Goal: Task Accomplishment & Management: Use online tool/utility

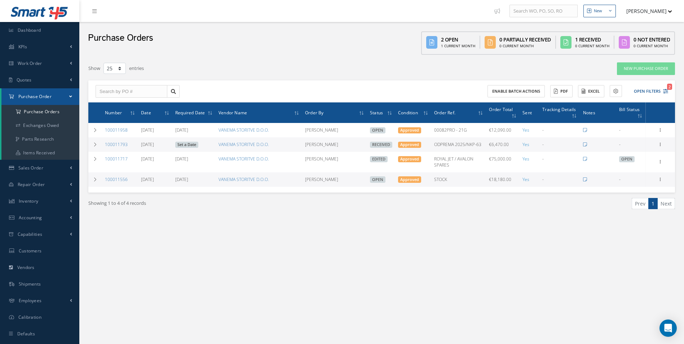
select select "25"
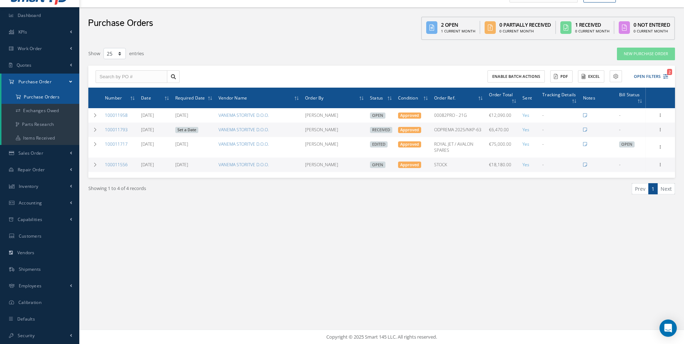
click at [55, 97] on a=1&status_id=2&status_id=3&status_id=5&collapsedFilters"] "Purchase Orders" at bounding box center [40, 97] width 78 height 14
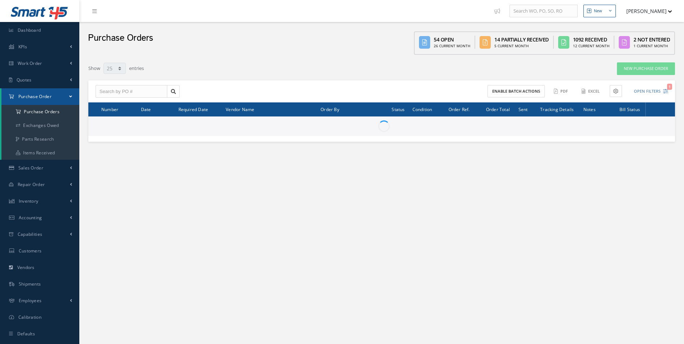
select select "25"
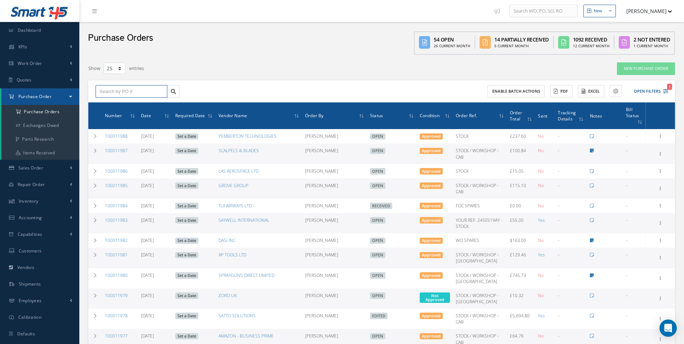
click at [122, 92] on input "text" at bounding box center [132, 91] width 72 height 13
type input "100011868"
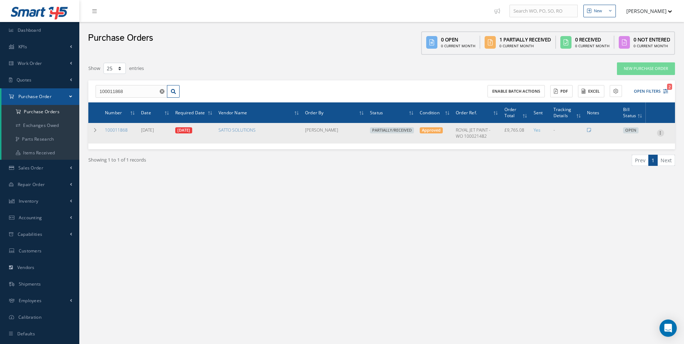
click at [663, 132] on icon at bounding box center [660, 133] width 7 height 6
click at [644, 165] on link "Create Bill" at bounding box center [627, 165] width 57 height 9
type input "1627.51"
type input "0.00"
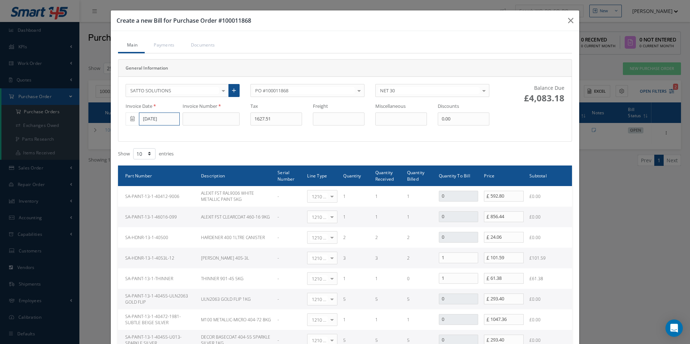
click at [161, 120] on input "09/09/2025" at bounding box center [159, 119] width 41 height 13
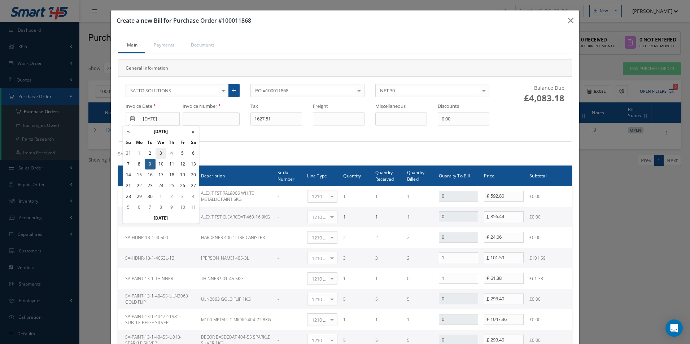
click at [159, 152] on td "3" at bounding box center [160, 153] width 11 height 11
type input "[DATE]"
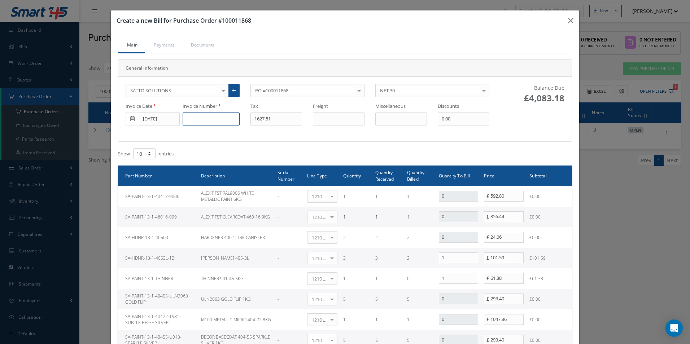
click at [195, 123] on input at bounding box center [211, 119] width 57 height 13
paste input "500001978"
type input "500001978"
type input "32.59"
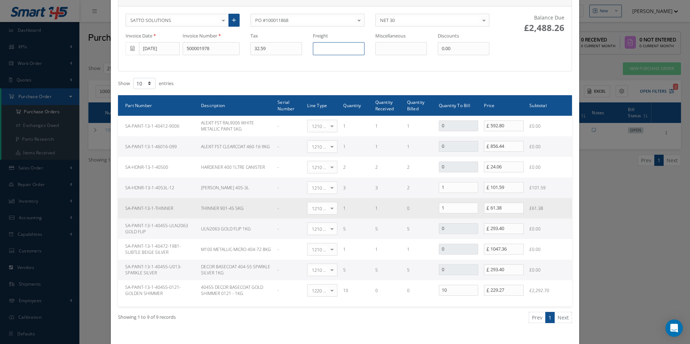
scroll to position [72, 0]
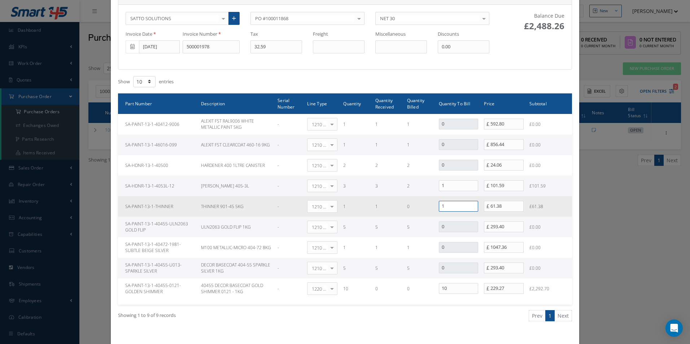
drag, startPoint x: 447, startPoint y: 205, endPoint x: 398, endPoint y: 207, distance: 49.5
click at [399, 207] on tr "SA-PAINT-13-1-THINNER THINNER 901-45 5KG - 1210 | Inventory - expendables Selec…" at bounding box center [345, 206] width 454 height 21
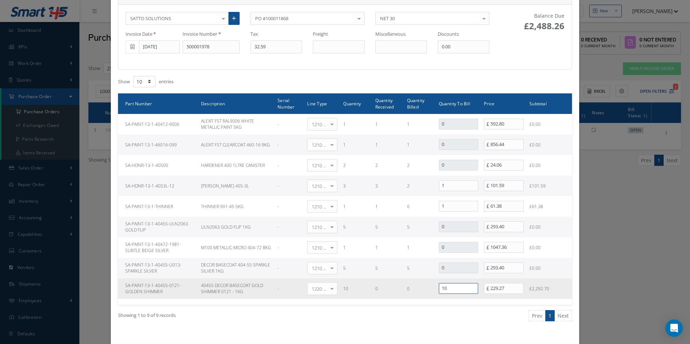
drag, startPoint x: 448, startPoint y: 287, endPoint x: 372, endPoint y: 288, distance: 76.5
click at [375, 289] on tr "SA-PAINT-13-1-40455-0121-GOLDEN SHIMMER 40455 DECOR BASECOAT GOLD SHIMMER 0121 …" at bounding box center [345, 288] width 454 height 21
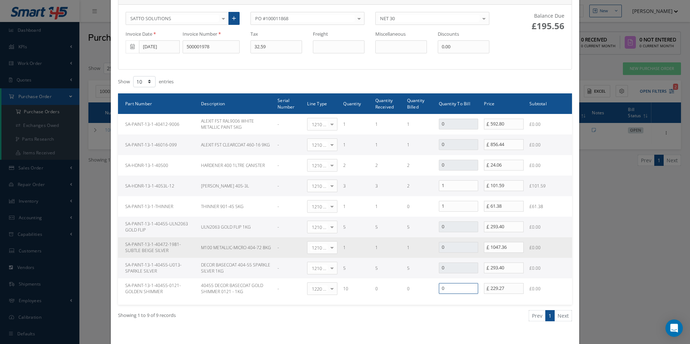
type input "0"
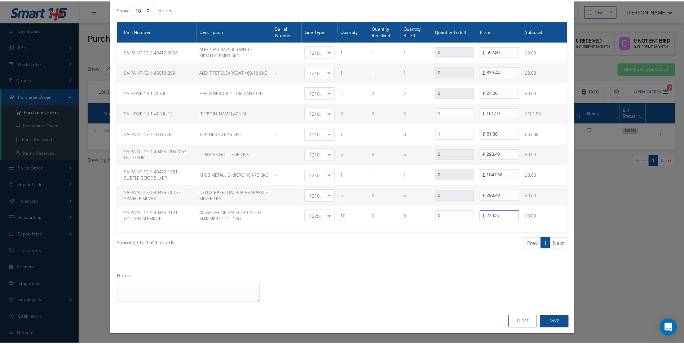
scroll to position [145, 0]
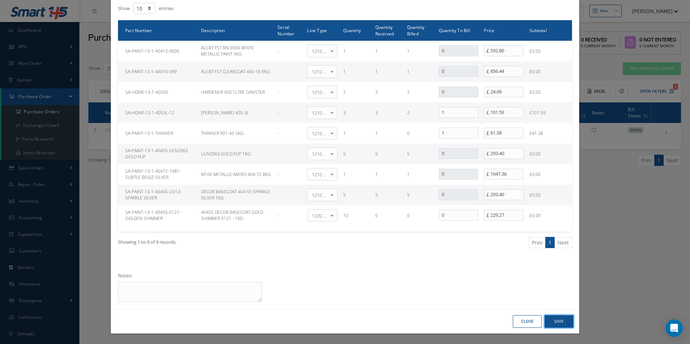
click at [560, 319] on button "Save" at bounding box center [558, 321] width 29 height 13
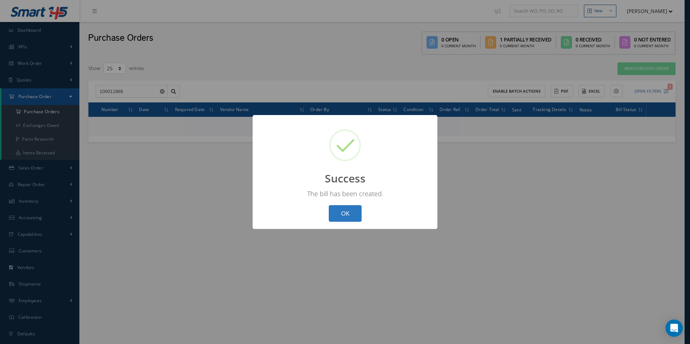
click at [354, 220] on button "OK" at bounding box center [345, 213] width 33 height 17
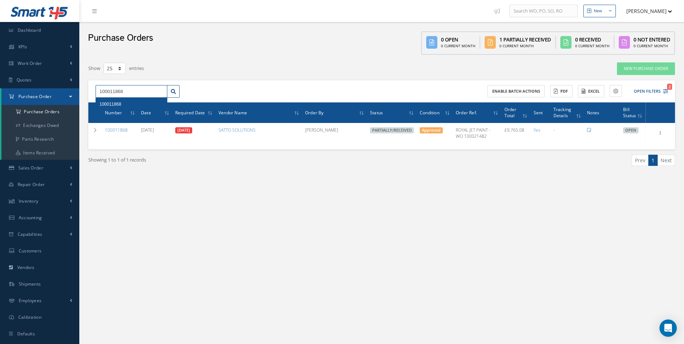
drag, startPoint x: 136, startPoint y: 92, endPoint x: 116, endPoint y: 100, distance: 21.6
click at [116, 98] on div "100011868 100011868" at bounding box center [132, 91] width 72 height 13
type input "100011951"
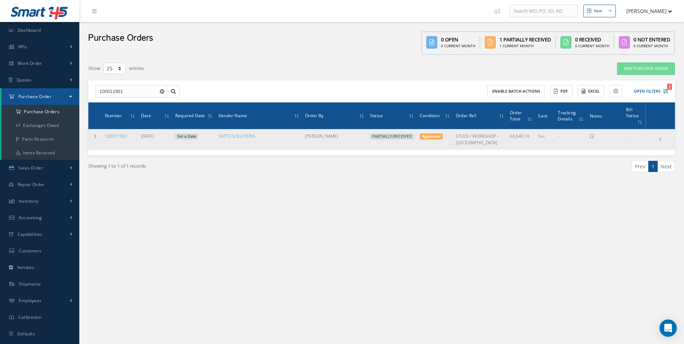
drag, startPoint x: 659, startPoint y: 141, endPoint x: 659, endPoint y: 145, distance: 4.0
click at [659, 141] on icon at bounding box center [660, 139] width 7 height 6
click at [636, 171] on link "Create Bill" at bounding box center [627, 171] width 57 height 9
type input "1106.69"
type input "0.00"
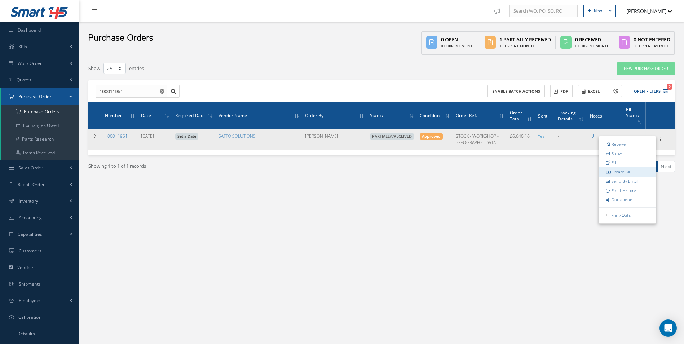
type input "0.00"
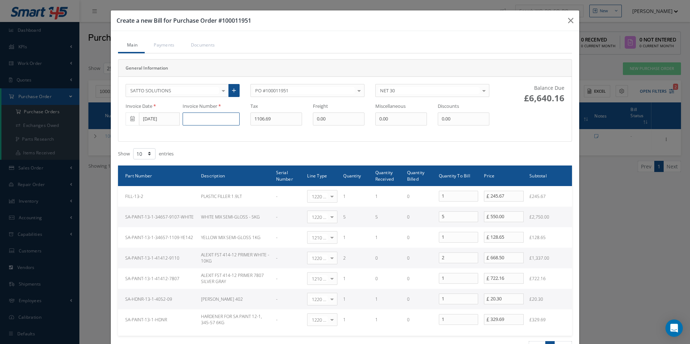
click at [218, 121] on input at bounding box center [211, 119] width 57 height 13
paste input "500001979"
type input "500001979"
type input "694.86"
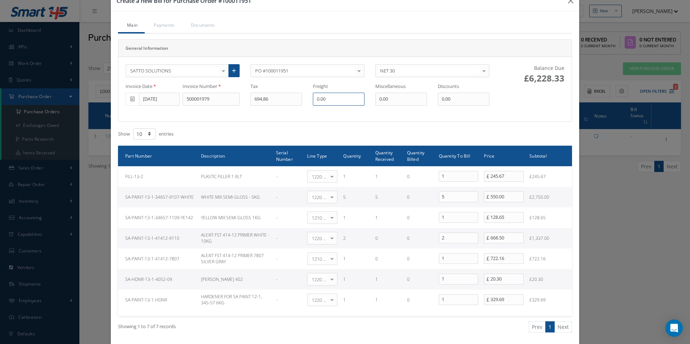
scroll to position [36, 0]
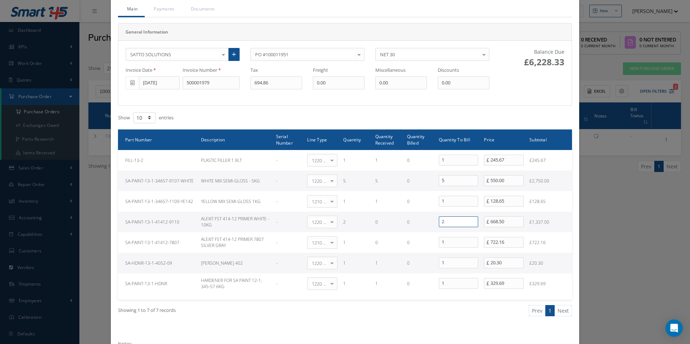
drag, startPoint x: 453, startPoint y: 223, endPoint x: 399, endPoint y: 222, distance: 53.8
click at [399, 223] on tr "SA-PAINT-13-1-41412-9110 ALEXIT FST 414-12 PRIMER WHITE - 10KG - 1220 | Invento…" at bounding box center [345, 222] width 454 height 21
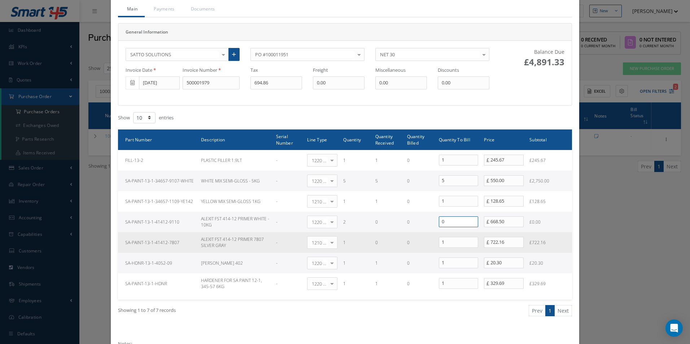
type input "0"
drag, startPoint x: 446, startPoint y: 242, endPoint x: 401, endPoint y: 240, distance: 45.5
click at [402, 240] on tr "SA-PAINT-13-1-41412-7807 ALEXIT FST 414-12 PRIMER 7807 SILVER GRAY - 1210 | Inv…" at bounding box center [345, 242] width 454 height 21
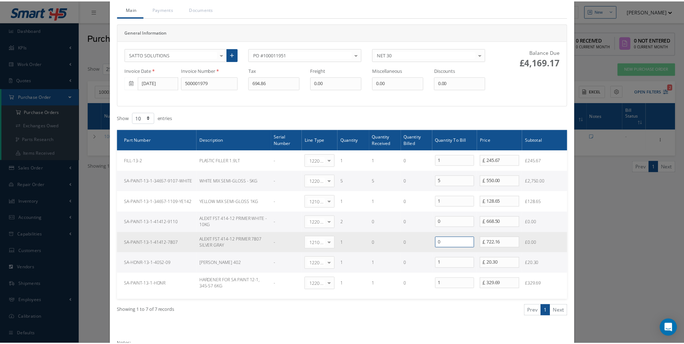
scroll to position [104, 0]
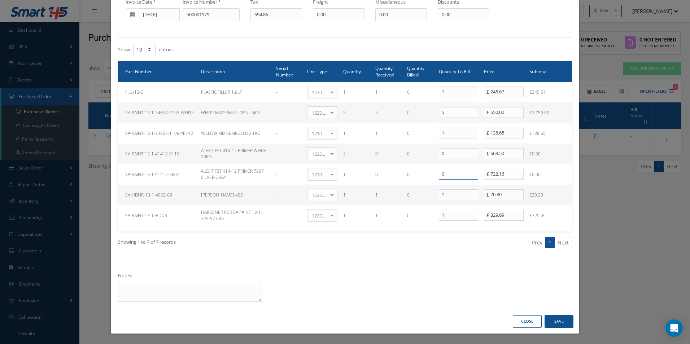
type input "0"
click at [560, 325] on button "Save" at bounding box center [558, 321] width 29 height 13
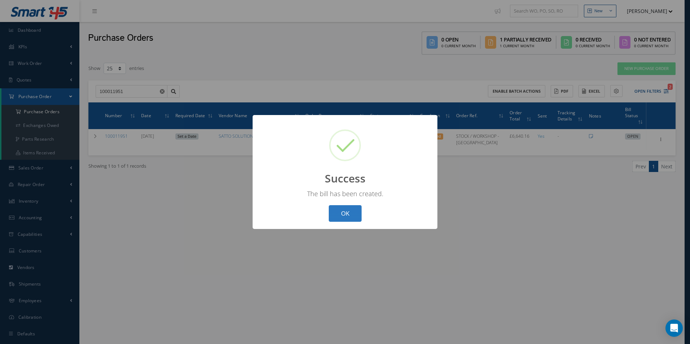
click at [349, 213] on button "OK" at bounding box center [345, 213] width 33 height 17
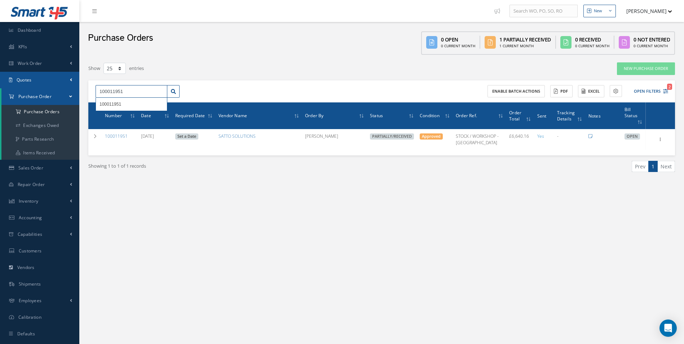
drag, startPoint x: 48, startPoint y: 97, endPoint x: 45, endPoint y: 83, distance: 14.4
click at [35, 97] on div "Smart 145 Dashboard KPIs Work Order Accounting Work Order Work Order Work Order…" at bounding box center [342, 179] width 684 height 359
type input "100011949"
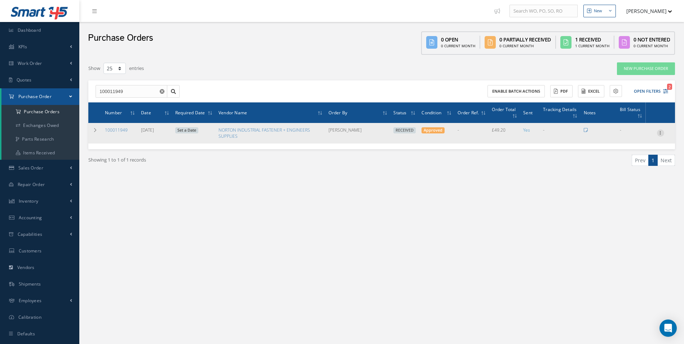
click at [660, 134] on icon at bounding box center [660, 133] width 7 height 6
click at [630, 164] on link "Create Bill" at bounding box center [627, 165] width 57 height 9
type input "8.20"
type input "0.00"
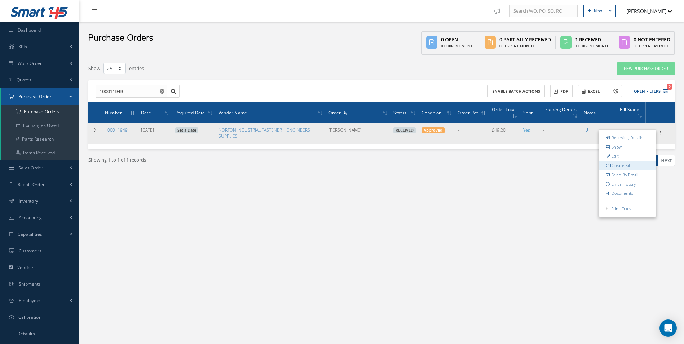
type input "0.00"
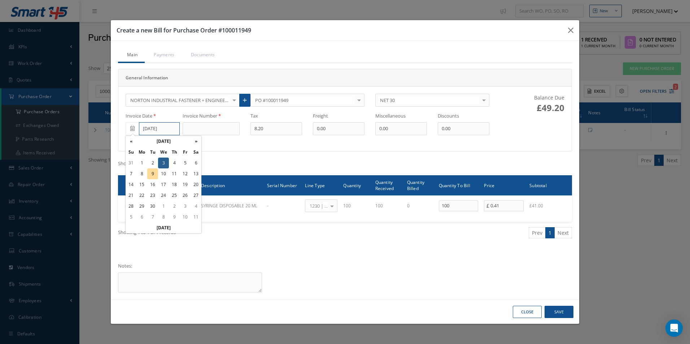
click at [163, 127] on input "[DATE]" at bounding box center [159, 128] width 41 height 13
click at [152, 162] on td "2" at bounding box center [152, 163] width 11 height 11
type input "09/02/2025"
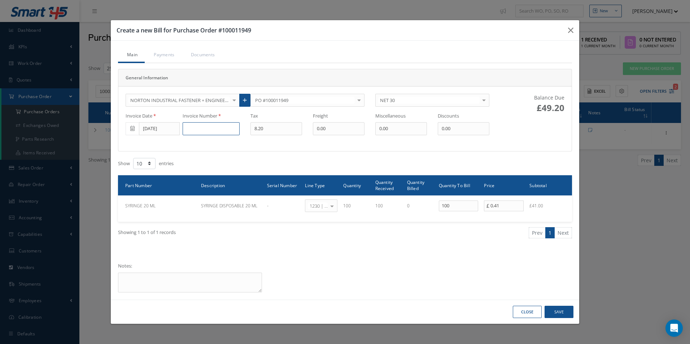
drag, startPoint x: 196, startPoint y: 131, endPoint x: 202, endPoint y: 130, distance: 6.0
click at [196, 131] on input at bounding box center [211, 128] width 57 height 13
paste input "280560"
type input "280560"
click at [556, 309] on button "Save" at bounding box center [558, 312] width 29 height 13
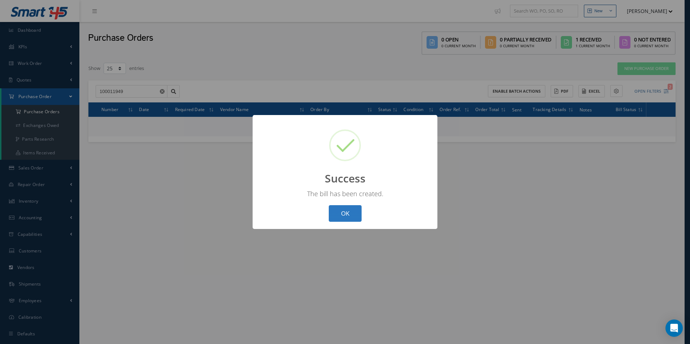
click at [350, 215] on button "OK" at bounding box center [345, 213] width 33 height 17
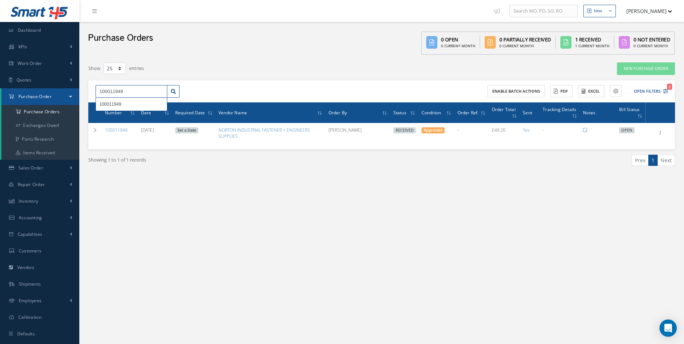
drag, startPoint x: 142, startPoint y: 91, endPoint x: 0, endPoint y: 99, distance: 142.7
click at [0, 99] on html "Smart 145 Dashboard KPIs Work Order Accounting Work Order Work Order Work Order…" at bounding box center [342, 172] width 684 height 344
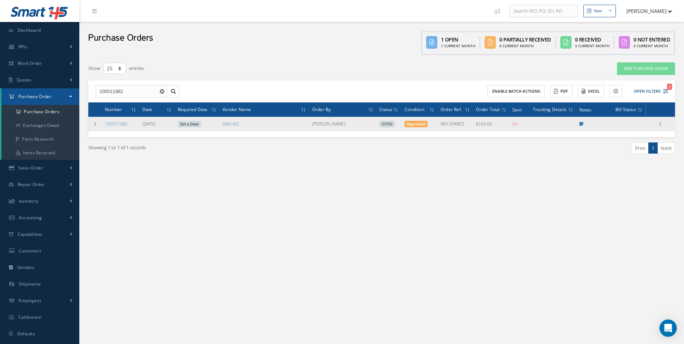
drag, startPoint x: 540, startPoint y: 219, endPoint x: 200, endPoint y: 127, distance: 352.4
click at [537, 219] on div "New New Work Order New Purchase Order New Customer Quote New Sales Order New Re…" at bounding box center [381, 179] width 605 height 359
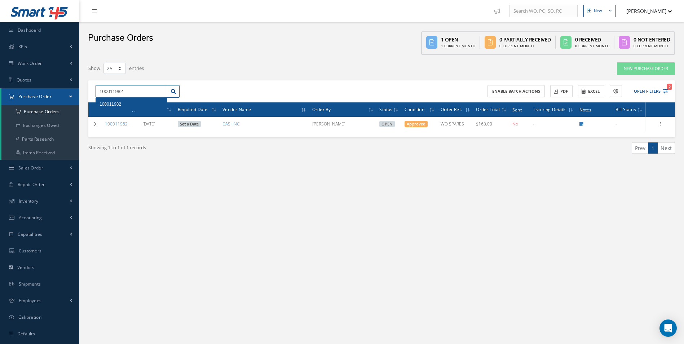
drag, startPoint x: 143, startPoint y: 95, endPoint x: 25, endPoint y: 101, distance: 118.9
click at [25, 102] on div "Smart 145 Dashboard KPIs Work Order Accounting Work Order Work Order Work Order…" at bounding box center [342, 179] width 684 height 359
paste input "63"
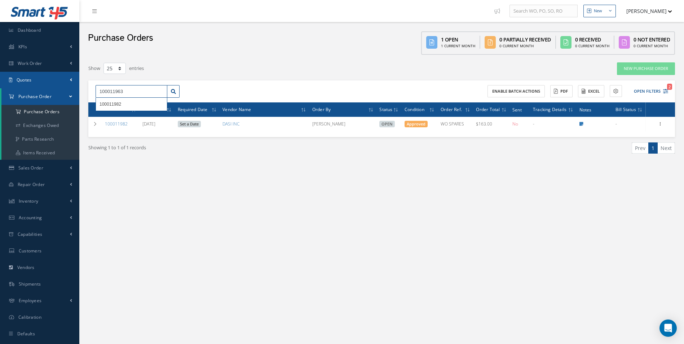
type input "100011963"
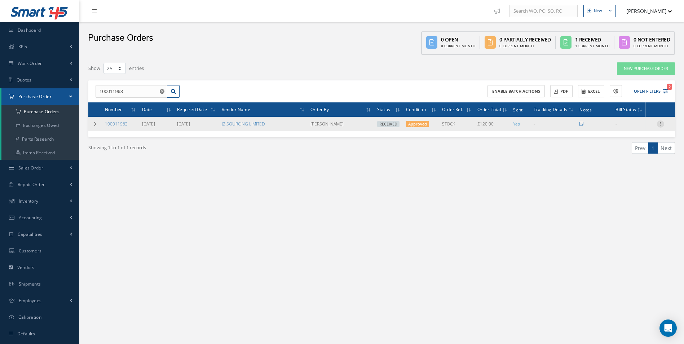
click at [659, 126] on icon at bounding box center [660, 123] width 7 height 6
click at [632, 155] on link "Create Bill" at bounding box center [627, 156] width 57 height 9
type input "0.00"
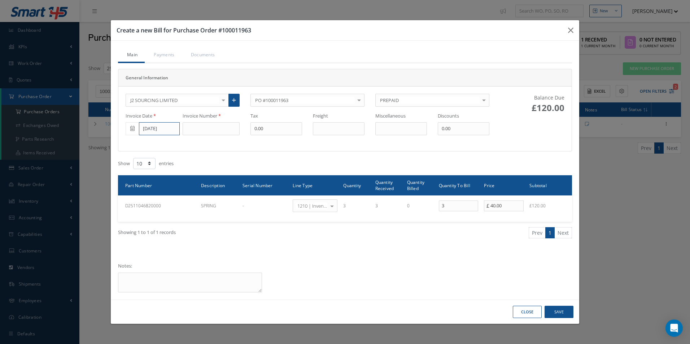
click at [144, 130] on input "09/02/2025" at bounding box center [159, 128] width 41 height 13
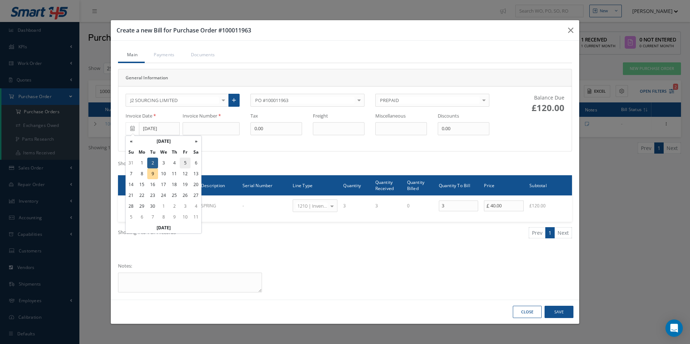
click at [182, 164] on td "5" at bounding box center [185, 163] width 11 height 11
type input "09/05/2025"
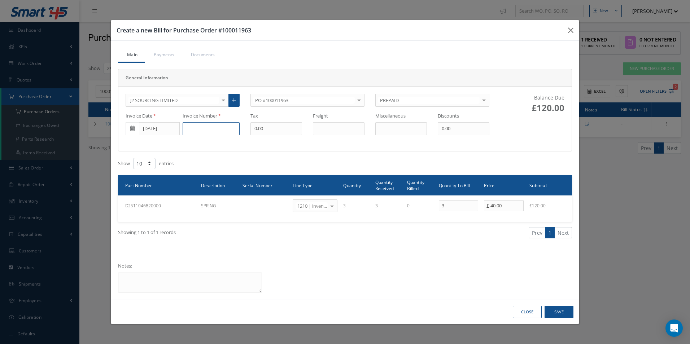
click at [205, 132] on input at bounding box center [211, 128] width 57 height 13
click at [213, 131] on input at bounding box center [211, 128] width 57 height 13
paste input "11907"
type input "11907"
type input "3"
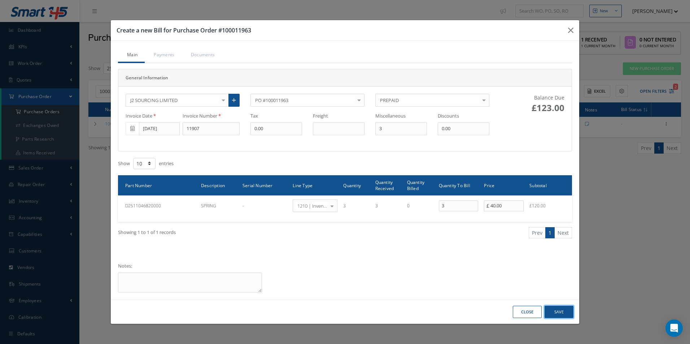
click at [561, 314] on button "Save" at bounding box center [558, 312] width 29 height 13
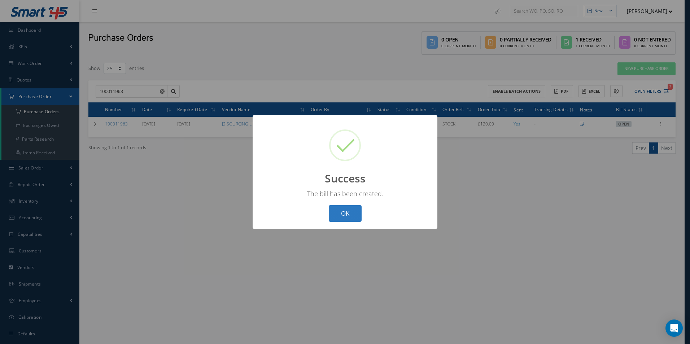
click at [355, 216] on button "OK" at bounding box center [345, 213] width 33 height 17
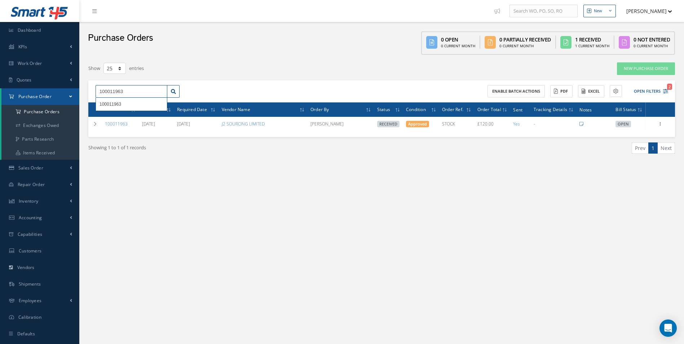
drag, startPoint x: 118, startPoint y: 91, endPoint x: 31, endPoint y: 91, distance: 86.2
click at [53, 93] on div "Smart 145 Dashboard KPIs Work Order Accounting Work Order Work Order Work Order…" at bounding box center [342, 179] width 684 height 359
paste input "46"
type input "100011946"
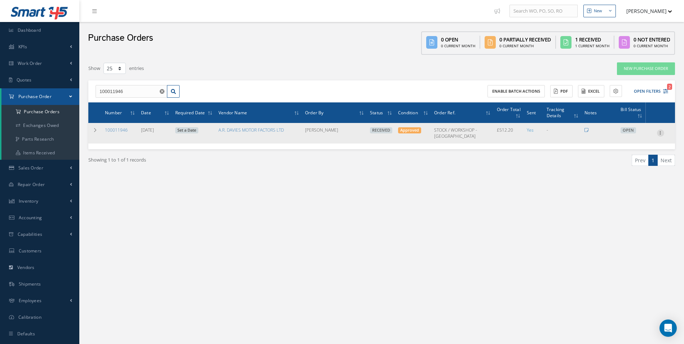
click at [659, 131] on icon at bounding box center [660, 133] width 7 height 6
click at [624, 165] on link "Create Bill" at bounding box center [627, 165] width 57 height 9
type input "85.37"
type input "0.00"
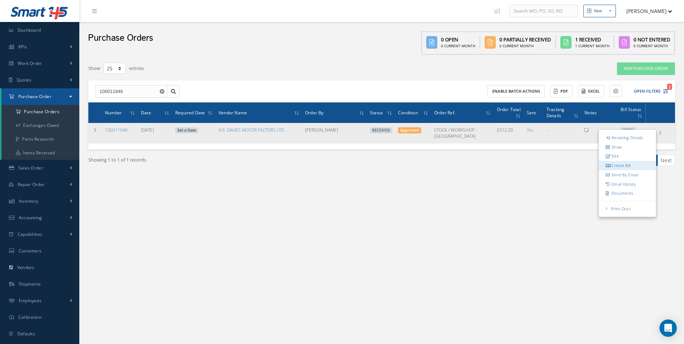
type input "0.00"
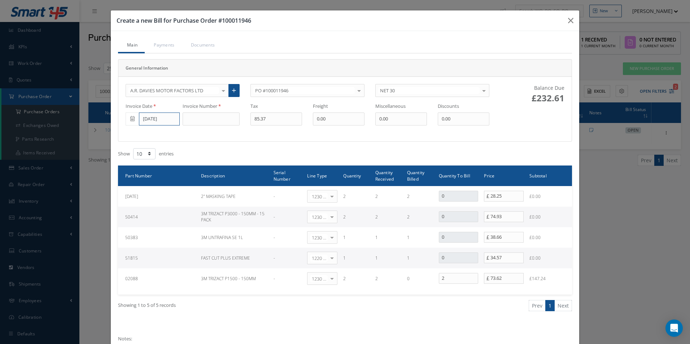
click at [155, 118] on input "09/05/2025" at bounding box center [159, 119] width 41 height 13
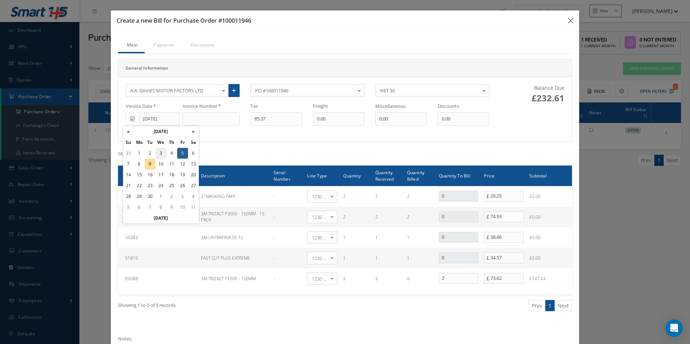
click at [163, 152] on td "3" at bounding box center [160, 153] width 11 height 11
type input "[DATE]"
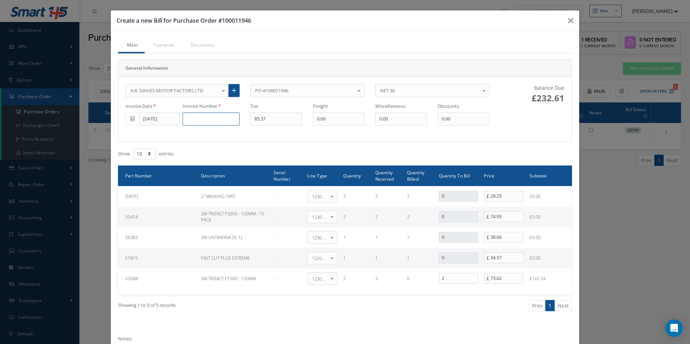
click at [226, 118] on input at bounding box center [211, 119] width 57 height 13
paste input "DS507208"
type input "DS507208"
type input "29.45"
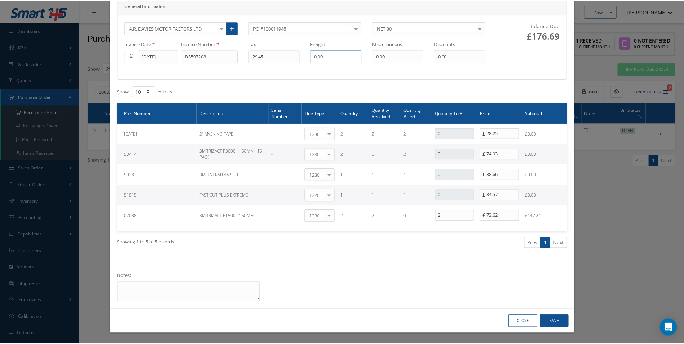
scroll to position [63, 0]
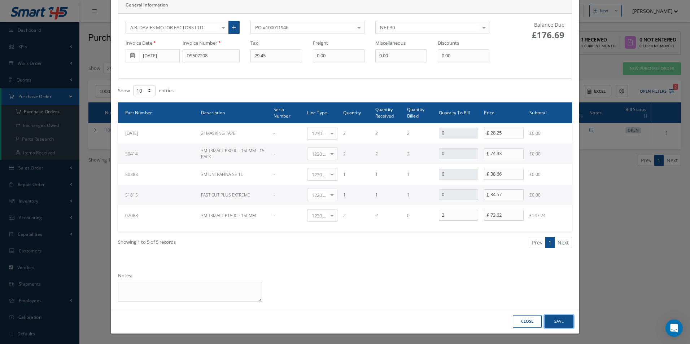
click at [558, 321] on button "Save" at bounding box center [558, 321] width 29 height 13
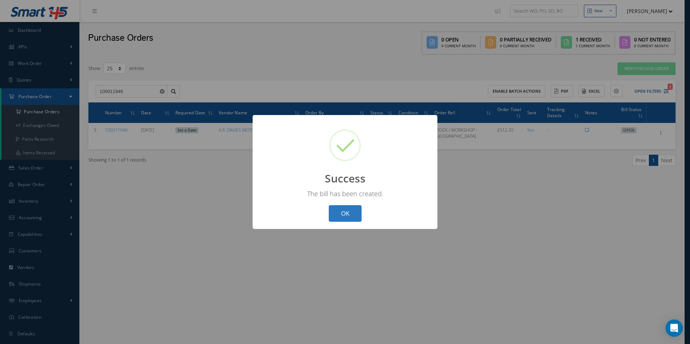
click at [348, 217] on button "OK" at bounding box center [345, 213] width 33 height 17
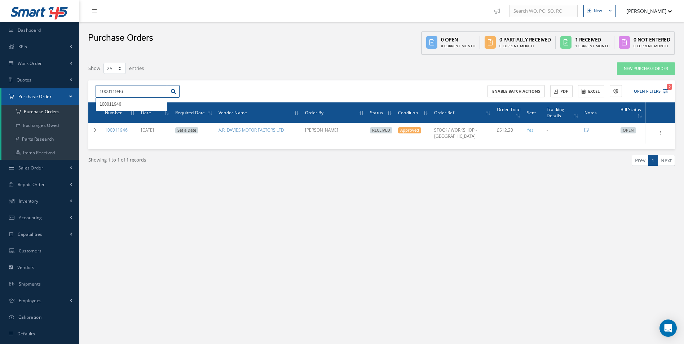
drag, startPoint x: 122, startPoint y: 89, endPoint x: 31, endPoint y: 89, distance: 90.5
click at [32, 90] on div "Smart 145 Dashboard KPIs Work Order Accounting Work Order Work Order Work Order…" at bounding box center [342, 179] width 684 height 359
paste input "75"
type input "100011975"
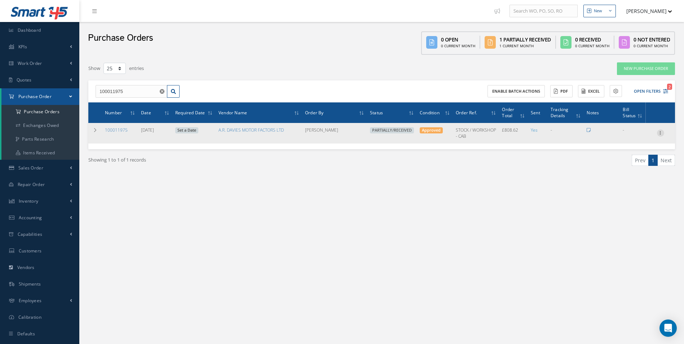
click at [661, 135] on icon at bounding box center [660, 133] width 7 height 6
click at [632, 164] on link "Create Bill" at bounding box center [627, 165] width 57 height 9
type input "134.77"
type input "0.00"
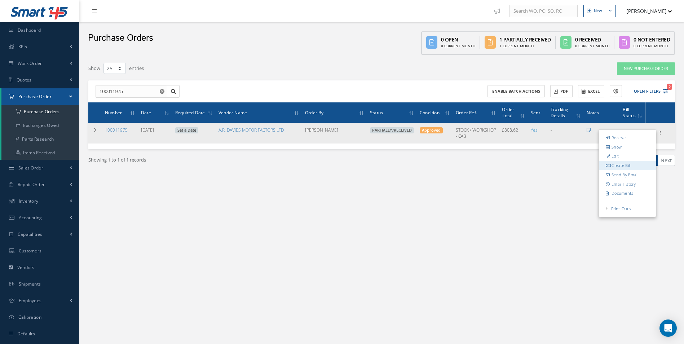
type input "0.00"
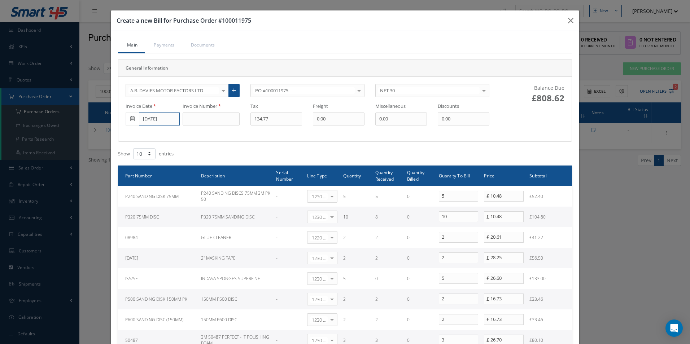
click at [158, 119] on input "[DATE]" at bounding box center [159, 119] width 41 height 13
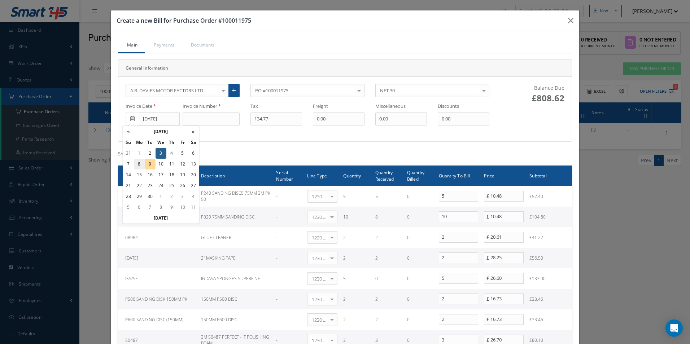
click at [139, 163] on td "8" at bounding box center [139, 164] width 11 height 11
type input "09/08/2025"
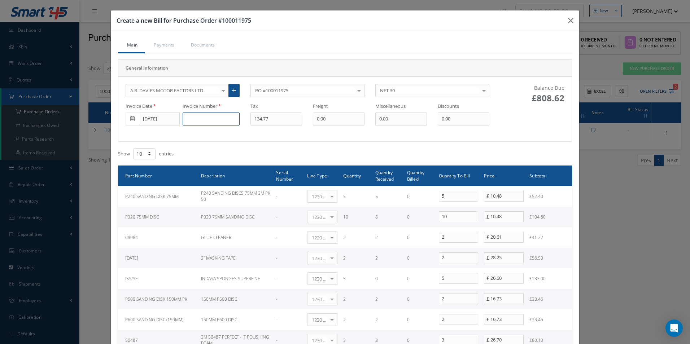
click at [214, 120] on input at bounding box center [211, 119] width 57 height 13
paste input "DS507457"
type input "DS507457"
type input "101.24"
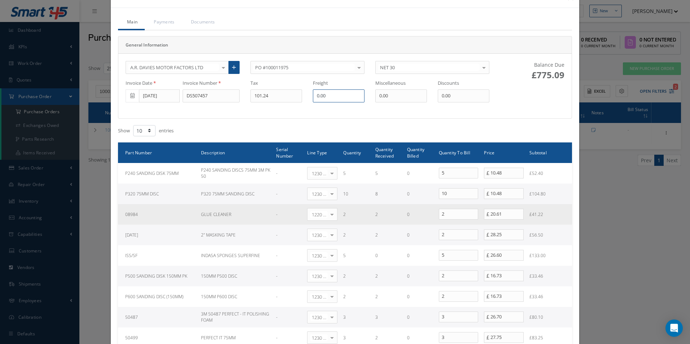
scroll to position [36, 0]
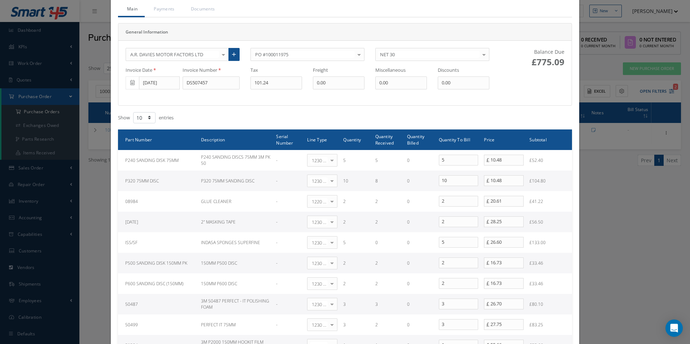
drag, startPoint x: 454, startPoint y: 175, endPoint x: 416, endPoint y: 177, distance: 38.0
click at [416, 177] on tr "P320 75MM DISC P320 75MM SANDING DISC - 1230 | Inventory - Misc. Workshop Items…" at bounding box center [345, 181] width 454 height 21
drag, startPoint x: 445, startPoint y: 176, endPoint x: 382, endPoint y: 177, distance: 62.8
click at [382, 180] on tr "P320 75MM DISC P320 75MM SANDING DISC - 1230 | Inventory - Misc. Workshop Items…" at bounding box center [345, 181] width 454 height 21
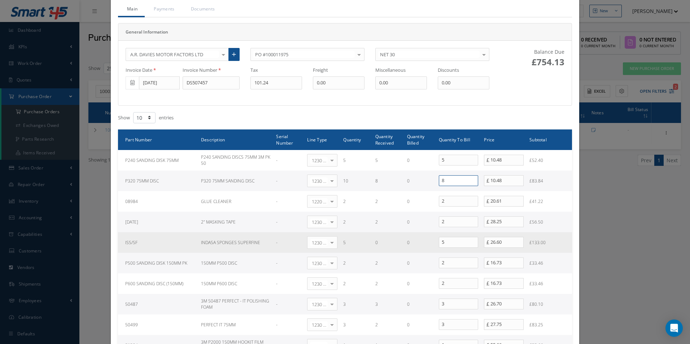
type input "8"
drag, startPoint x: 447, startPoint y: 242, endPoint x: 409, endPoint y: 234, distance: 37.9
click at [424, 240] on tr "ISS/SF INDASA SPONGES SUPERFINE - 1230 | Inventory - Misc. Workshop Items Selec…" at bounding box center [345, 242] width 454 height 21
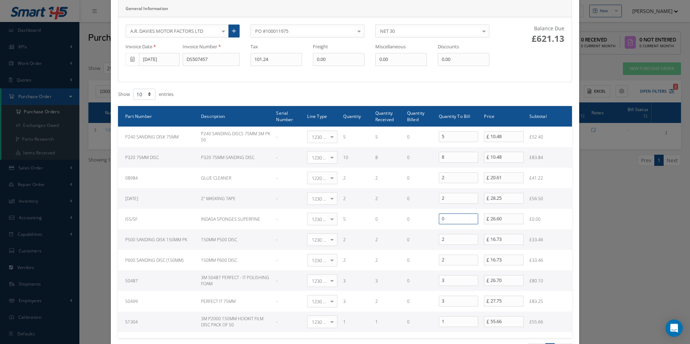
scroll to position [72, 0]
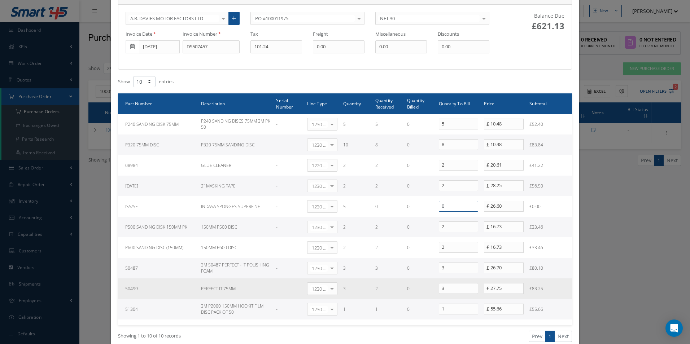
type input "0"
click at [409, 289] on tr "50499 PERFECT IT 75MM - 1230 | Inventory - Misc. Workshop Items Select General …" at bounding box center [345, 288] width 454 height 21
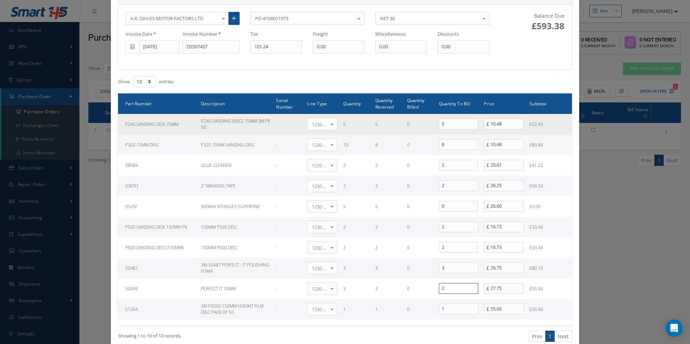
type input "2"
drag, startPoint x: 507, startPoint y: 124, endPoint x: 435, endPoint y: 121, distance: 72.2
click at [435, 123] on tr "P240 SANDING DISK 75MM P240 SANDING DISCS 75MM 3M PK 50 - 1230 | Inventory - Mi…" at bounding box center [345, 124] width 454 height 21
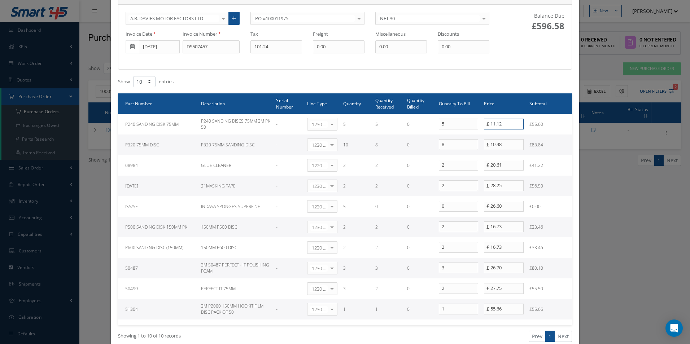
type input "11.12"
drag, startPoint x: 506, startPoint y: 147, endPoint x: 383, endPoint y: 142, distance: 122.4
click at [391, 142] on tr "P320 75MM DISC P320 75MM SANDING DISC - 1230 | Inventory - Misc. Workshop Items…" at bounding box center [345, 145] width 454 height 21
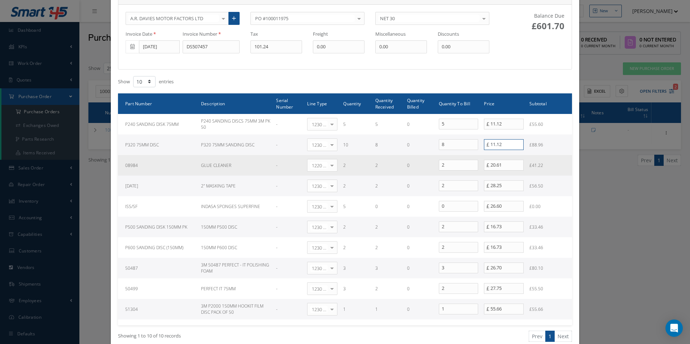
type input "11.12"
drag, startPoint x: 519, startPoint y: 165, endPoint x: 443, endPoint y: 160, distance: 76.3
click at [443, 160] on tr "08984 GLUE CLEANER - 1220 | Inventory - chemicals Select General Ledger 4032 | …" at bounding box center [345, 165] width 454 height 21
type input "20.28"
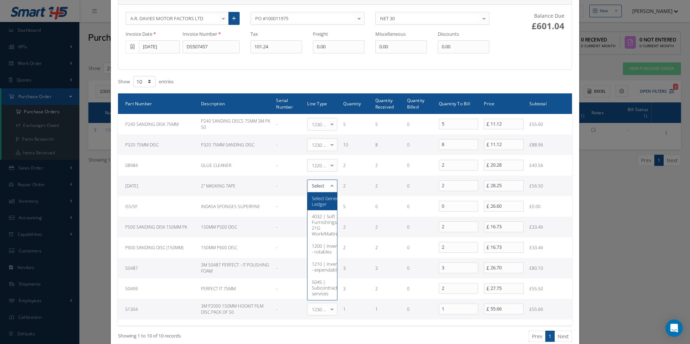
click at [544, 184] on td "£56.50" at bounding box center [548, 186] width 45 height 21
drag, startPoint x: 510, startPoint y: 270, endPoint x: 454, endPoint y: 237, distance: 64.8
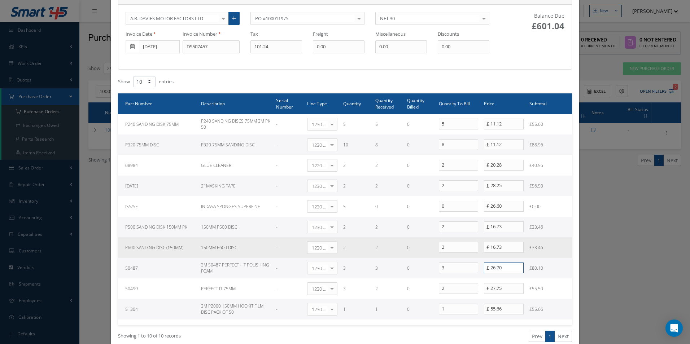
click at [460, 268] on tr "50487 3M 50487 PERFECT - IT POLISHING FOAM - 1230 | Inventory - Misc. Workshop …" at bounding box center [345, 268] width 454 height 21
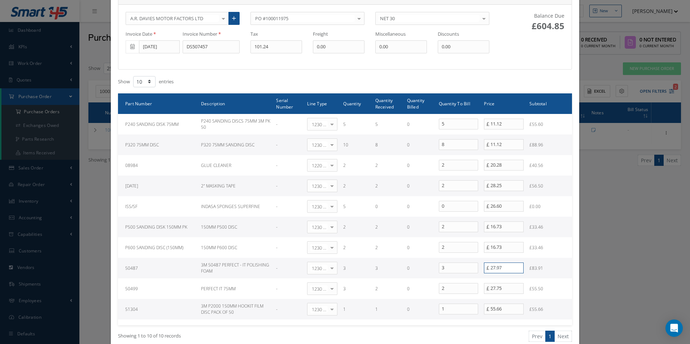
type input "27.97"
click at [556, 223] on td "£33.46" at bounding box center [548, 227] width 45 height 21
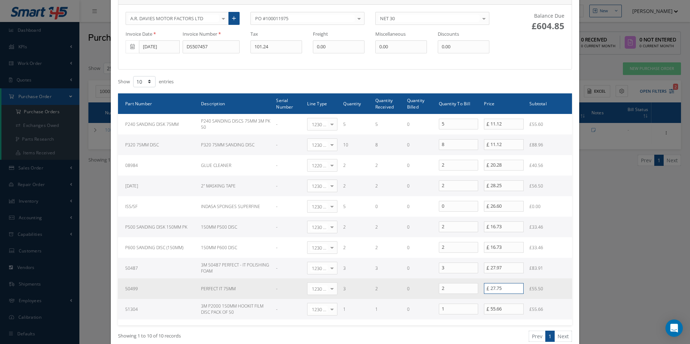
drag, startPoint x: 508, startPoint y: 290, endPoint x: 446, endPoint y: 289, distance: 61.4
click at [446, 289] on tr "50499 PERFECT IT 75MM - 1230 | Inventory - Misc. Workshop Items Select General …" at bounding box center [345, 288] width 454 height 21
type input "29.04"
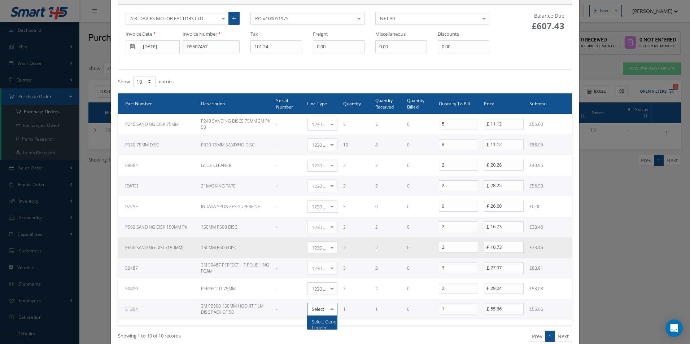
click at [568, 241] on td "£33.46" at bounding box center [548, 247] width 45 height 21
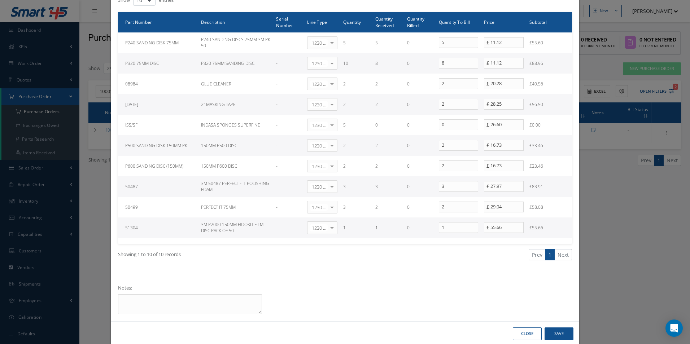
scroll to position [166, 0]
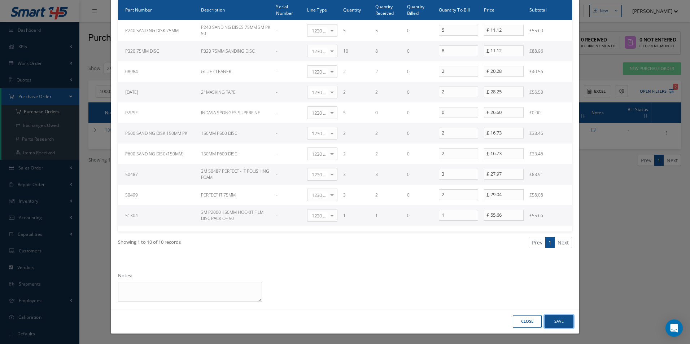
click at [562, 320] on button "Save" at bounding box center [558, 321] width 29 height 13
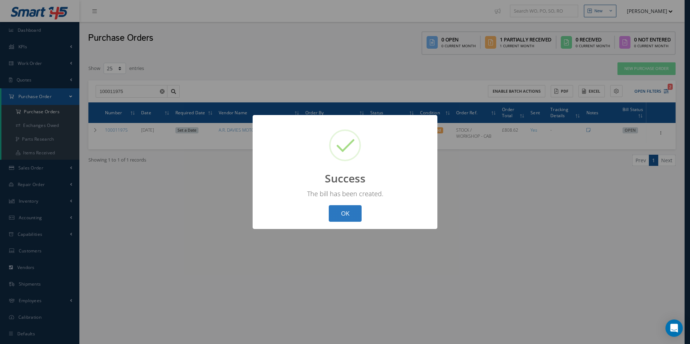
click at [342, 215] on button "OK" at bounding box center [345, 213] width 33 height 17
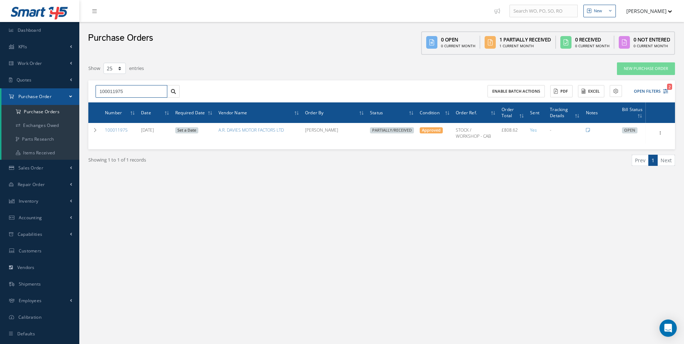
click at [44, 94] on div "Smart 145 Dashboard KPIs Work Order Accounting Work Order Work Order Work Order…" at bounding box center [342, 179] width 684 height 359
paste input "6"
type input "100011976"
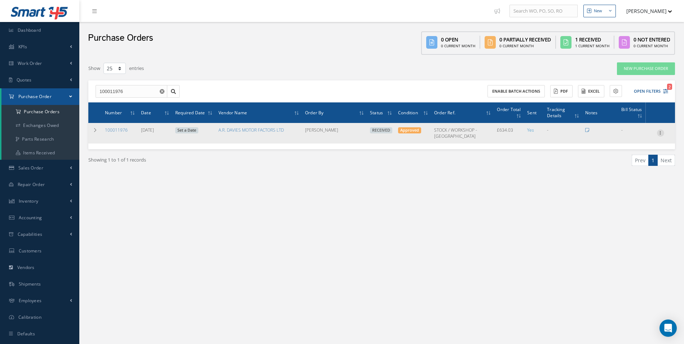
click at [661, 135] on icon at bounding box center [660, 133] width 7 height 6
click at [624, 167] on link "Create Bill" at bounding box center [627, 165] width 57 height 9
type input "105.67"
type input "0.00"
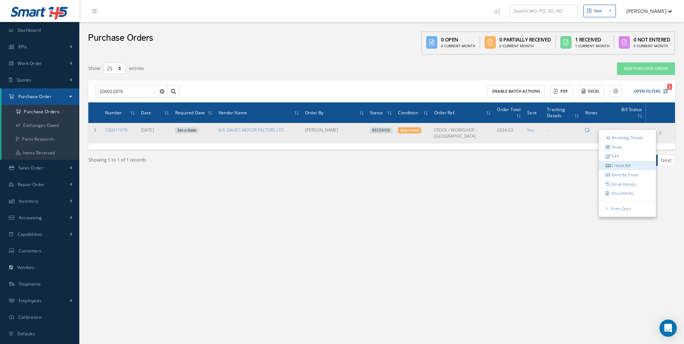
type input "0.00"
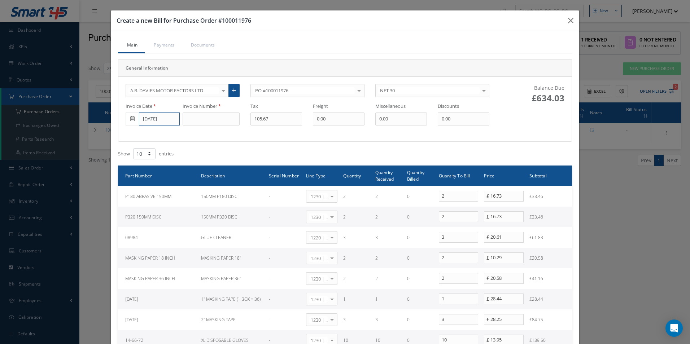
click at [158, 120] on input "09/08/2025" at bounding box center [159, 119] width 41 height 13
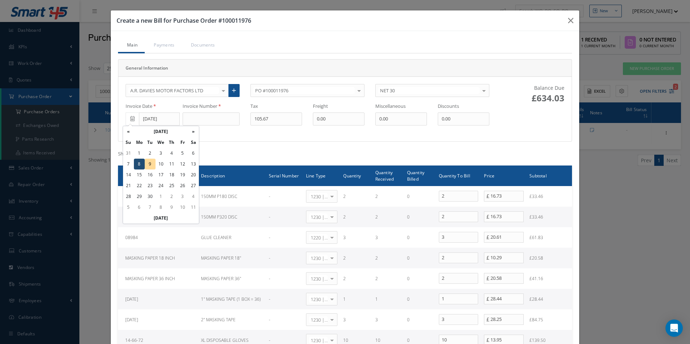
click at [140, 164] on td "8" at bounding box center [139, 164] width 11 height 11
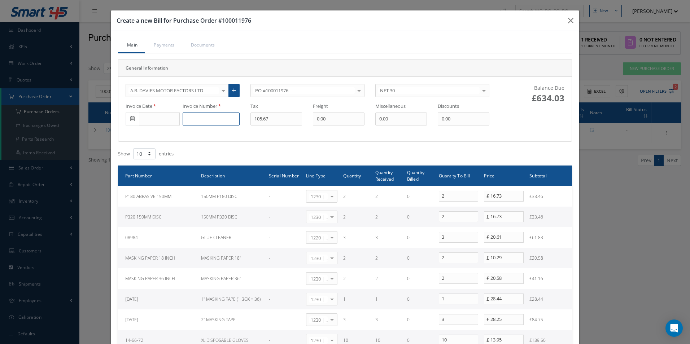
click at [213, 116] on input at bounding box center [211, 119] width 57 height 13
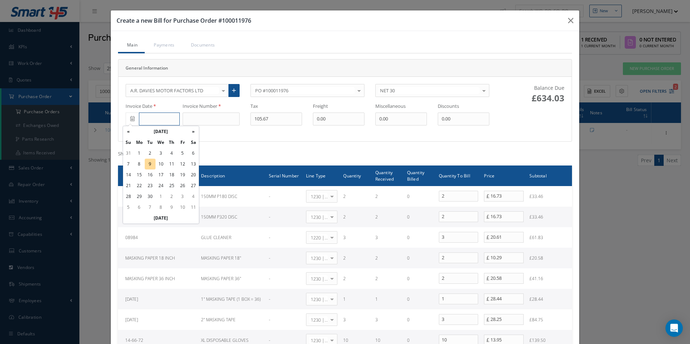
click at [159, 120] on input "text" at bounding box center [159, 119] width 41 height 13
click at [141, 165] on td "8" at bounding box center [139, 164] width 11 height 11
type input "09/08/2025"
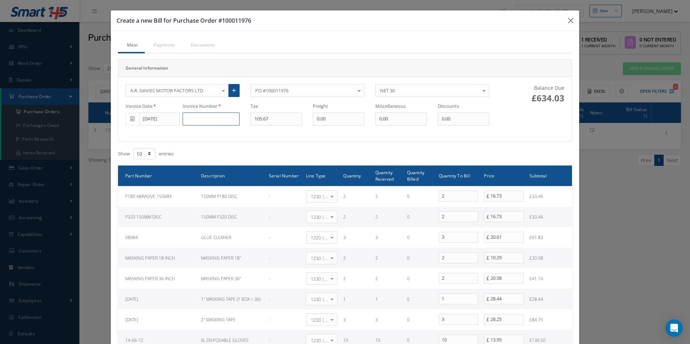
click at [208, 117] on input at bounding box center [211, 119] width 57 height 13
paste input "DS507458"
type input "DS507458"
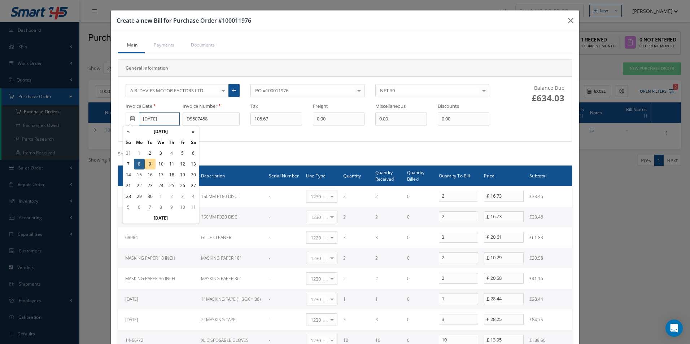
click at [152, 124] on input "09/08/2025" at bounding box center [159, 119] width 41 height 13
click at [140, 165] on td "8" at bounding box center [139, 164] width 11 height 11
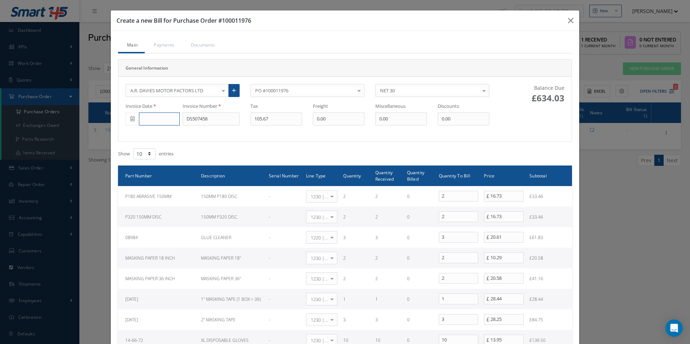
click at [157, 123] on input "text" at bounding box center [159, 119] width 41 height 13
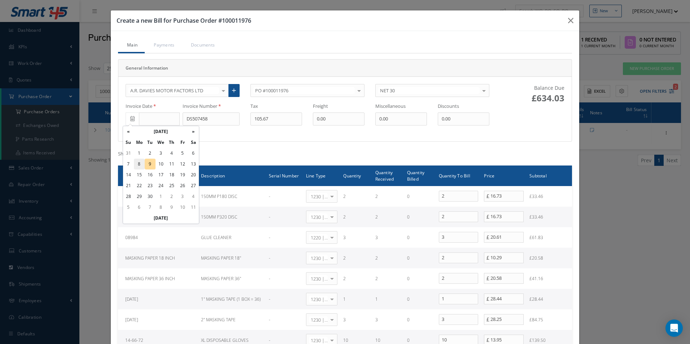
click at [140, 163] on td "8" at bounding box center [139, 164] width 11 height 11
type input "09/08/2025"
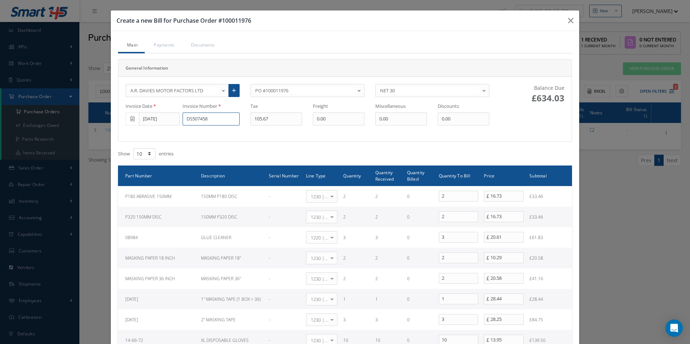
click at [226, 113] on input "DS507458" at bounding box center [211, 119] width 57 height 13
drag, startPoint x: 290, startPoint y: 118, endPoint x: 149, endPoint y: 132, distance: 141.7
click at [150, 132] on div "A.R. DAVIES MOTOR FACTORS LTD 365 AEROSPACE 4 CYTE UK LTD 53 NORTH AVIATION LTD…" at bounding box center [307, 109] width 374 height 50
type input "105.44"
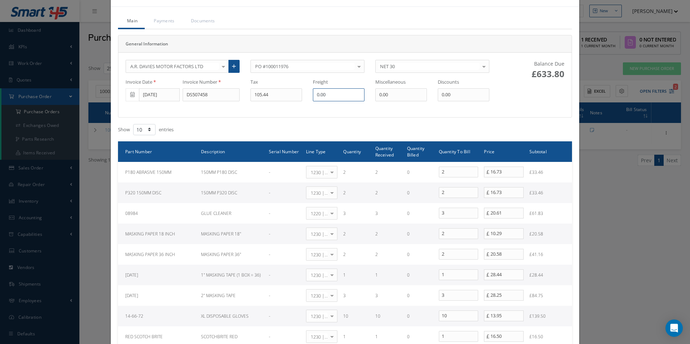
scroll to position [36, 0]
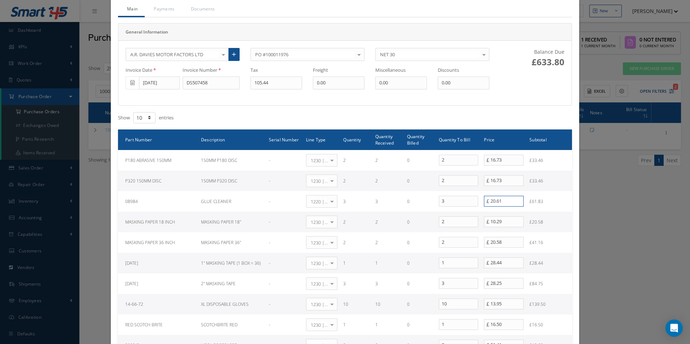
drag, startPoint x: 508, startPoint y: 202, endPoint x: 398, endPoint y: 188, distance: 110.9
click at [405, 194] on tr "08984 GLUE CLEANER - 1220 | Inventory - chemicals Select General Ledger 4032 | …" at bounding box center [345, 201] width 454 height 21
type input "20.28"
click at [602, 185] on div "Create a new Bill for Purchase Order #100011976 Main Payments Documents General…" at bounding box center [345, 172] width 690 height 344
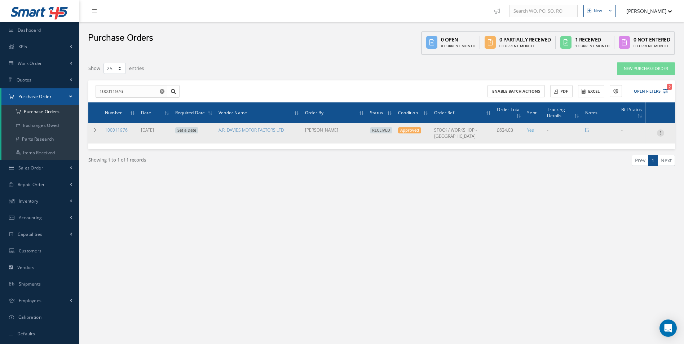
click at [659, 130] on icon at bounding box center [660, 133] width 7 height 6
click at [623, 166] on link "Create Bill" at bounding box center [627, 165] width 57 height 9
type input "105.67"
type input "0.00"
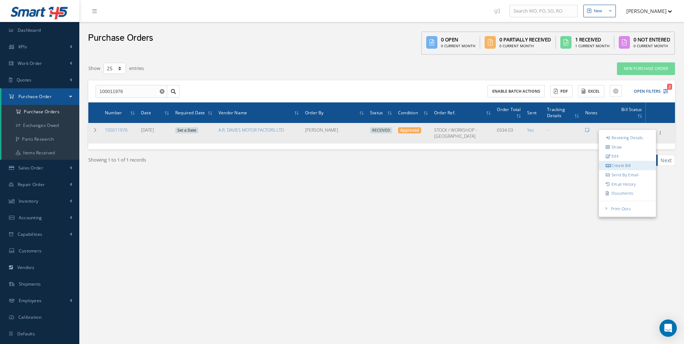
type input "0.00"
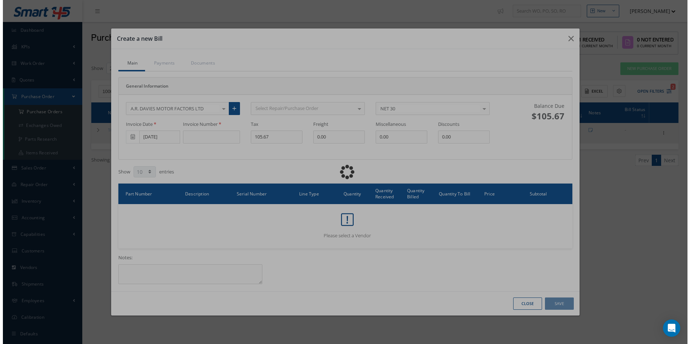
scroll to position [0, 0]
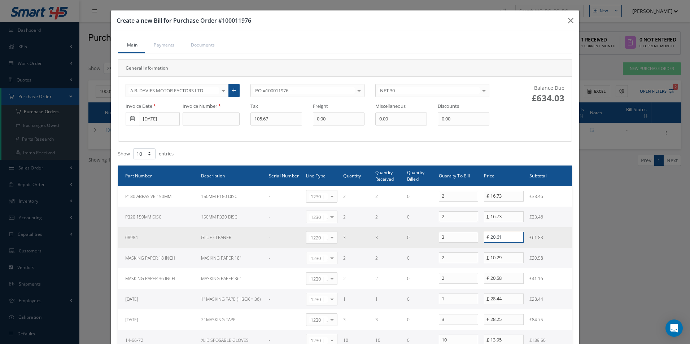
drag, startPoint x: 513, startPoint y: 237, endPoint x: 455, endPoint y: 236, distance: 58.4
click at [455, 236] on tr "08984 GLUE CLEANER - 1220 | Inventory - chemicals Select General Ledger 4032 | …" at bounding box center [345, 237] width 454 height 21
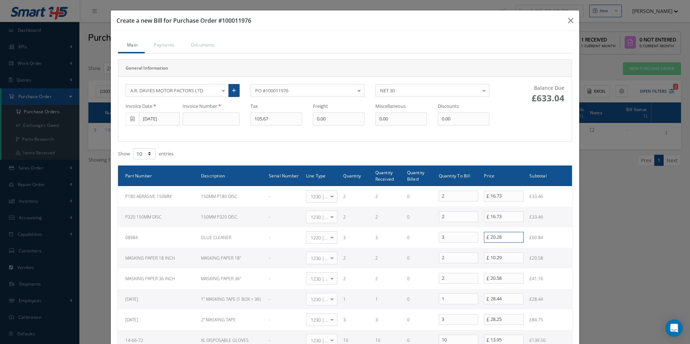
type input "20.28"
drag, startPoint x: 275, startPoint y: 122, endPoint x: 175, endPoint y: 118, distance: 100.8
click at [175, 118] on div "Invoice Date 09/08/2025 Invoice Number Tax 105.67 Freight 0.00 Miscellaneous 0.…" at bounding box center [307, 114] width 374 height 23
type input "105.44"
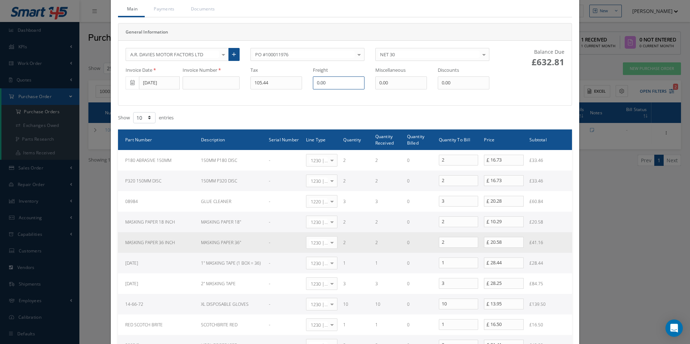
scroll to position [72, 0]
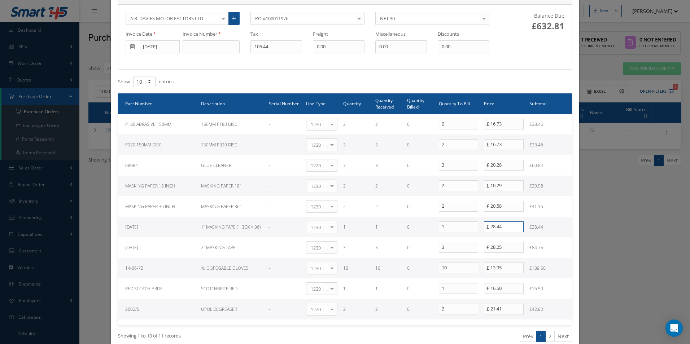
drag, startPoint x: 457, startPoint y: 231, endPoint x: 416, endPoint y: 231, distance: 41.1
click at [419, 231] on tr "27-07-29 1" MASKING TAPE (1 BOX = 36) - 1230 | Inventory - Misc. Workshop Items…" at bounding box center [345, 227] width 454 height 21
type input "28.25"
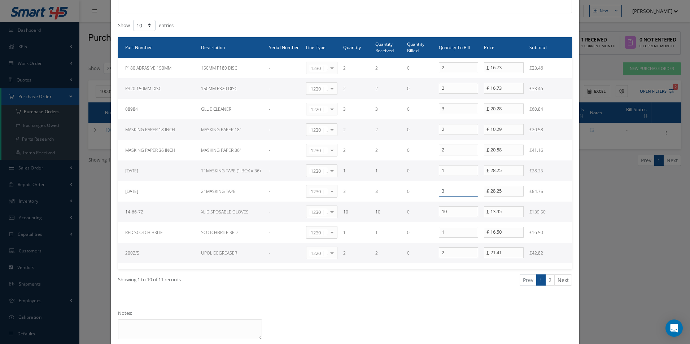
scroll to position [144, 0]
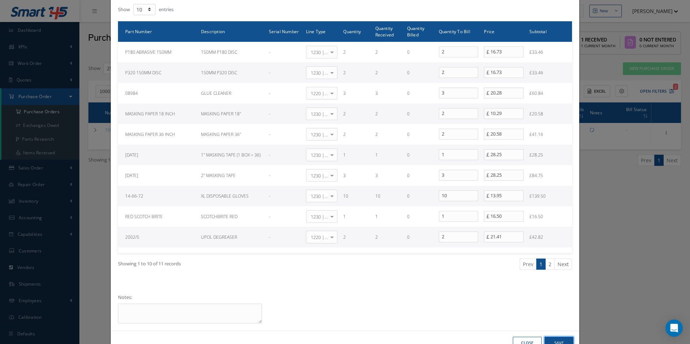
click at [553, 340] on button "Save" at bounding box center [558, 343] width 29 height 13
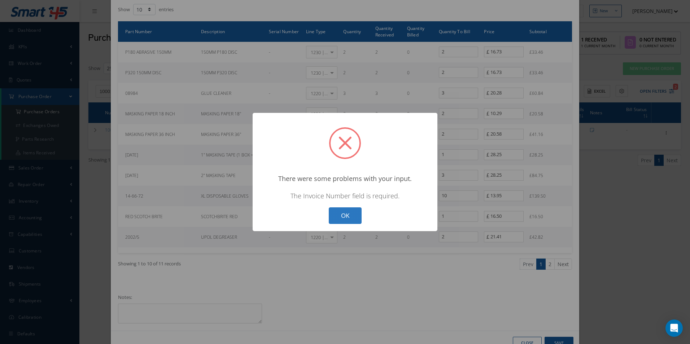
click at [346, 217] on button "OK" at bounding box center [345, 215] width 33 height 17
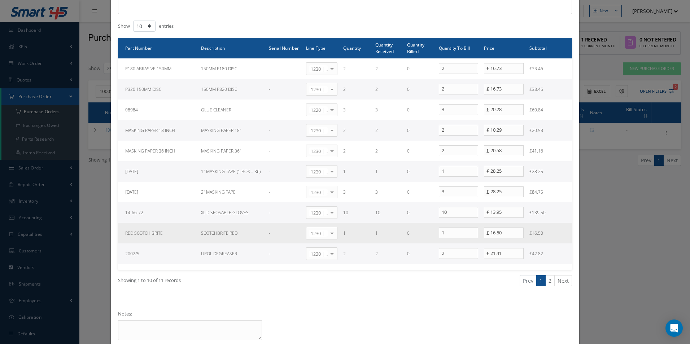
scroll to position [5, 0]
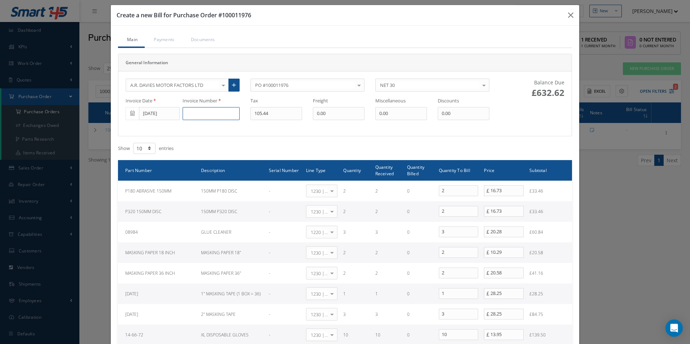
click at [204, 113] on input at bounding box center [211, 113] width 57 height 13
paste input "DS507458"
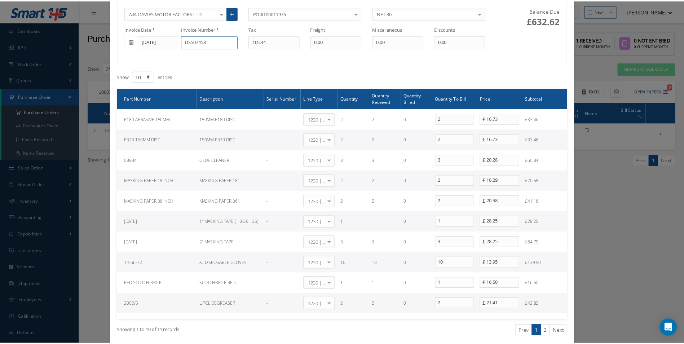
scroll to position [166, 0]
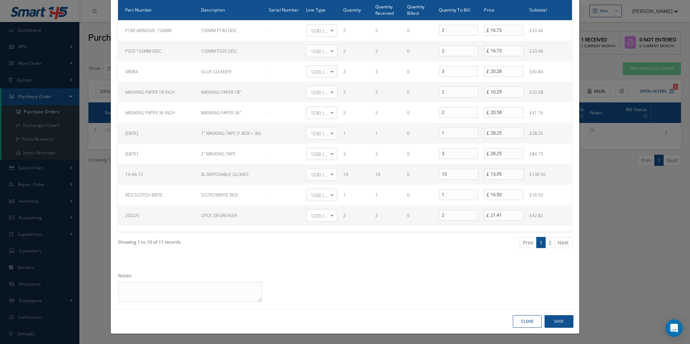
type input "DS507458"
click at [565, 324] on button "Save" at bounding box center [558, 321] width 29 height 13
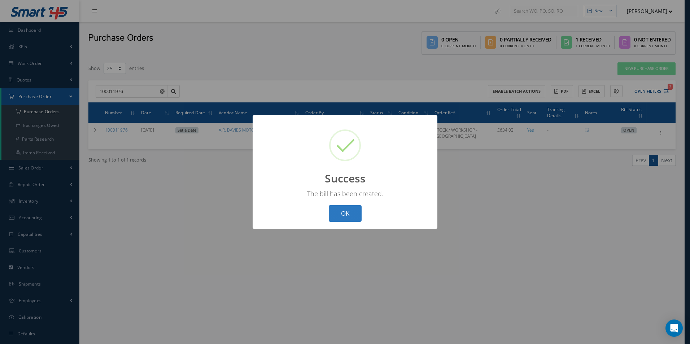
click at [339, 211] on button "OK" at bounding box center [345, 213] width 33 height 17
